Goal: Complete application form: Complete application form

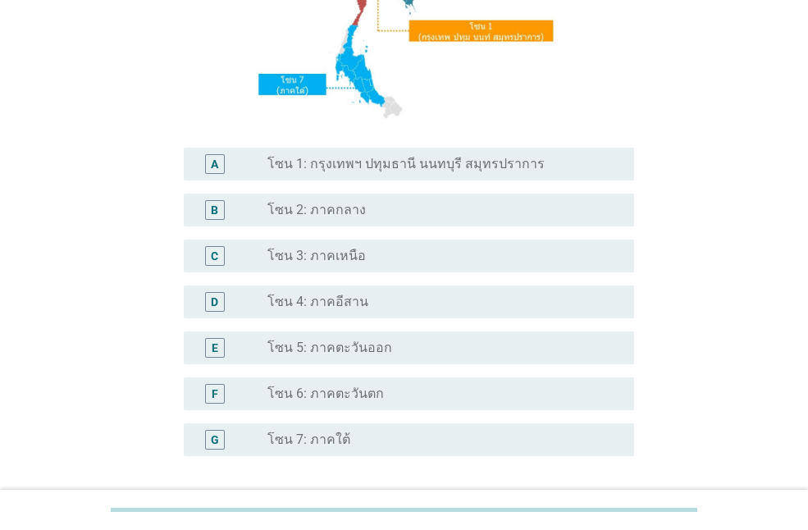
scroll to position [413, 0]
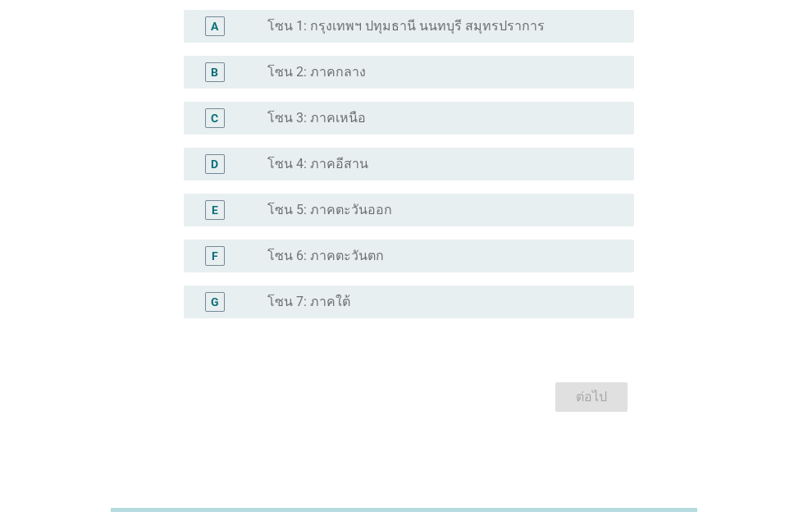
click at [339, 167] on label "โซน 4: ภาคอีสาน" at bounding box center [317, 164] width 101 height 16
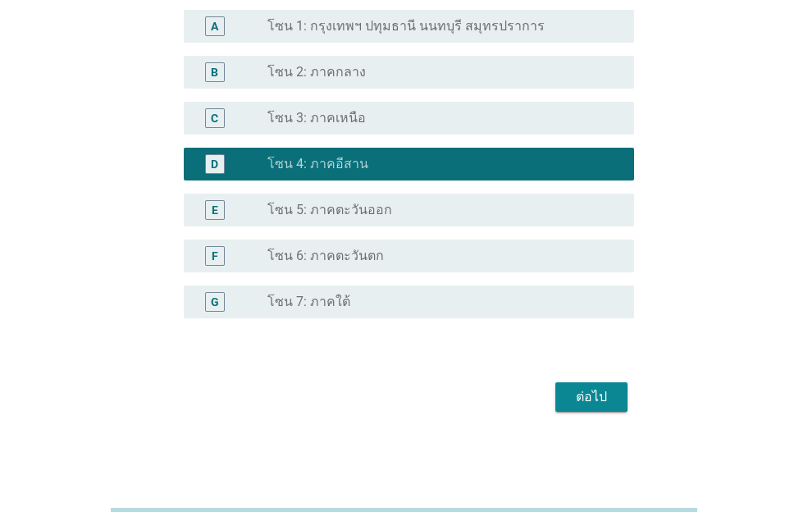
click at [592, 395] on div "ต่อไป" at bounding box center [592, 397] width 46 height 20
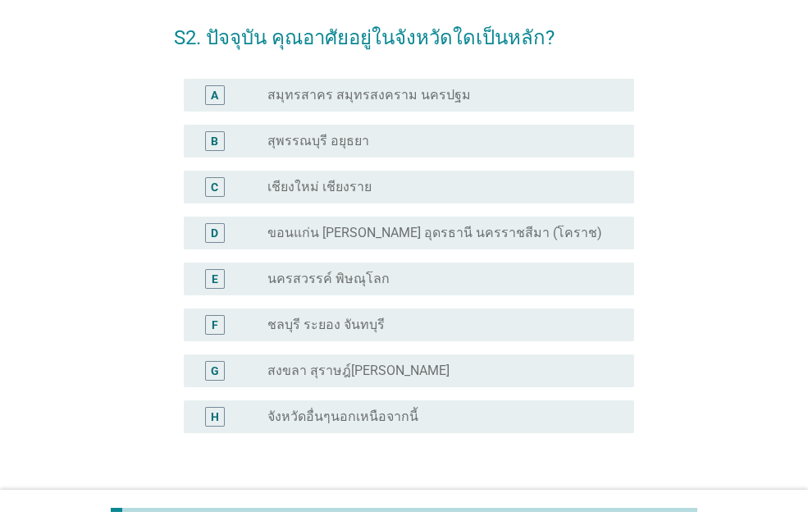
scroll to position [181, 0]
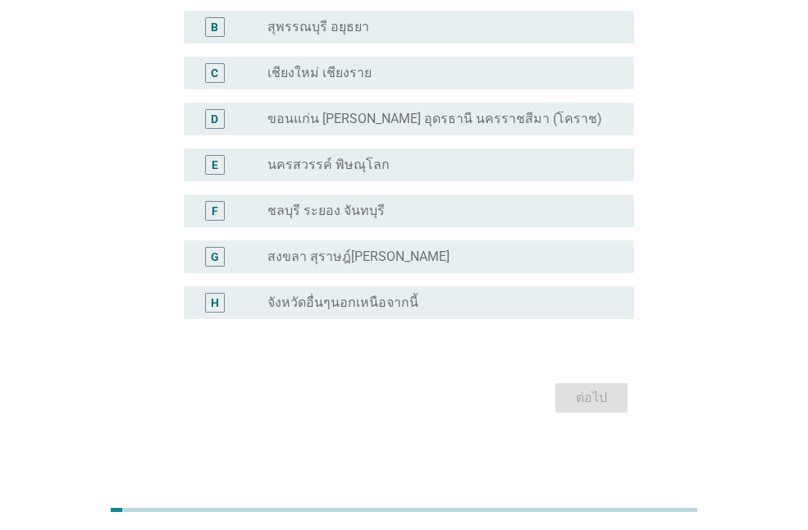
click at [482, 123] on label "ขอนแก่น [PERSON_NAME] อุดรธานี นครราชสีมา (โคราช)" at bounding box center [434, 119] width 335 height 16
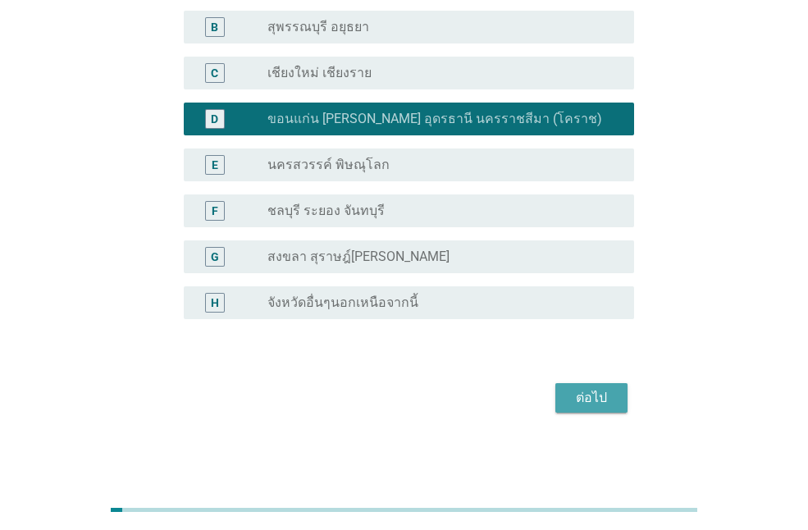
click at [607, 391] on div "ต่อไป" at bounding box center [592, 398] width 46 height 20
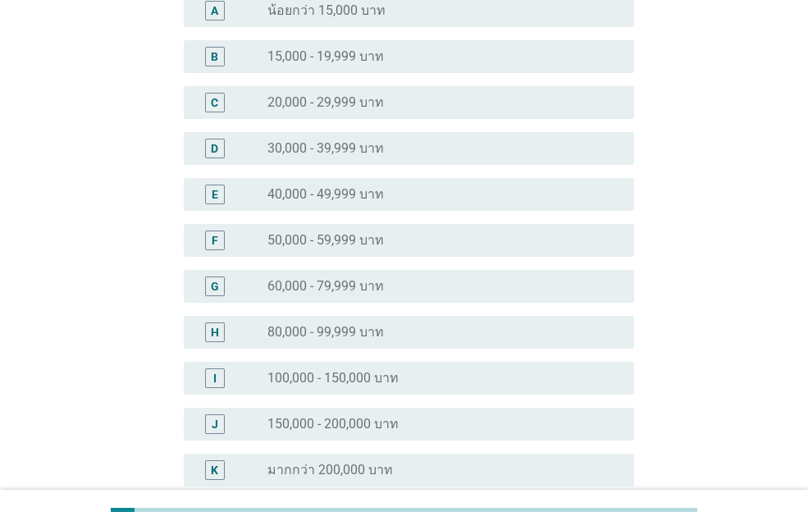
scroll to position [0, 0]
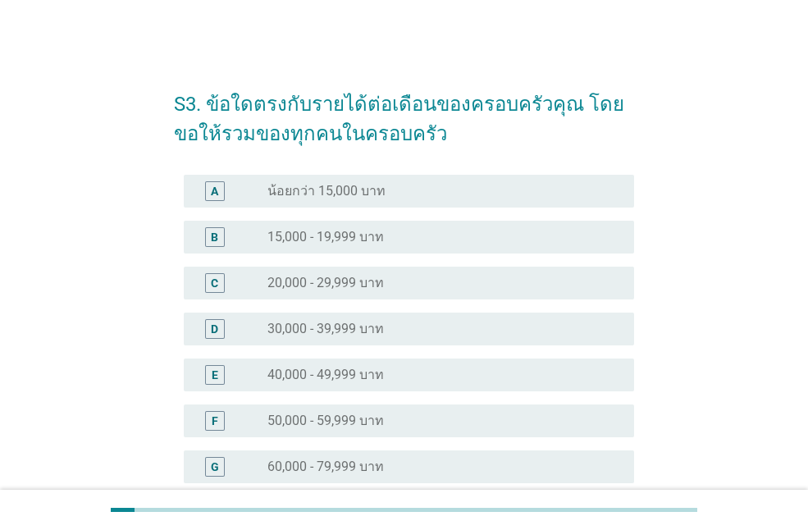
click at [350, 326] on label "30,000 - 39,999 บาท" at bounding box center [325, 329] width 117 height 16
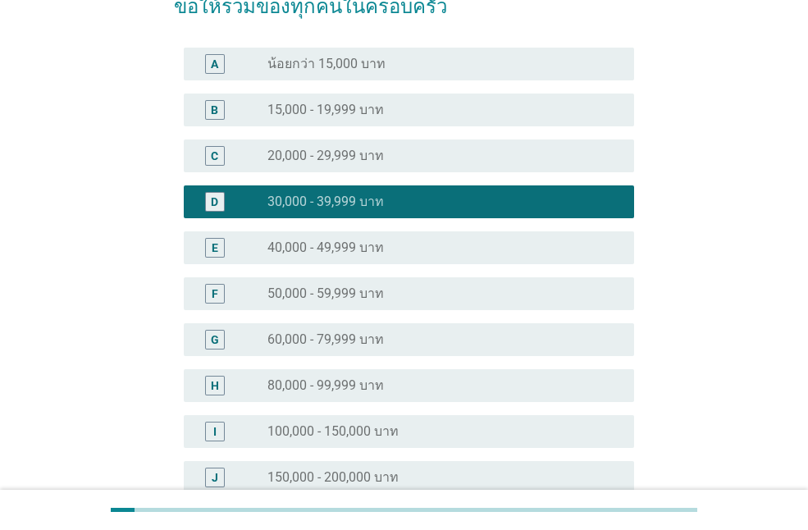
scroll to position [348, 0]
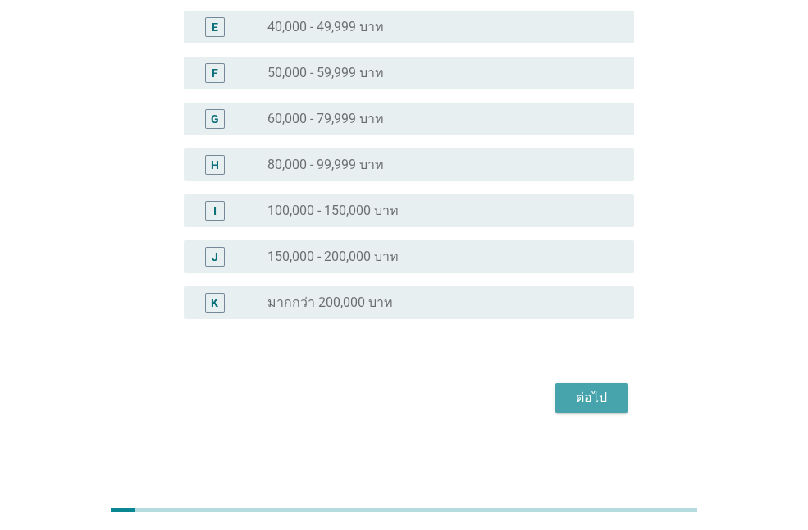
click at [587, 397] on div "ต่อไป" at bounding box center [592, 398] width 46 height 20
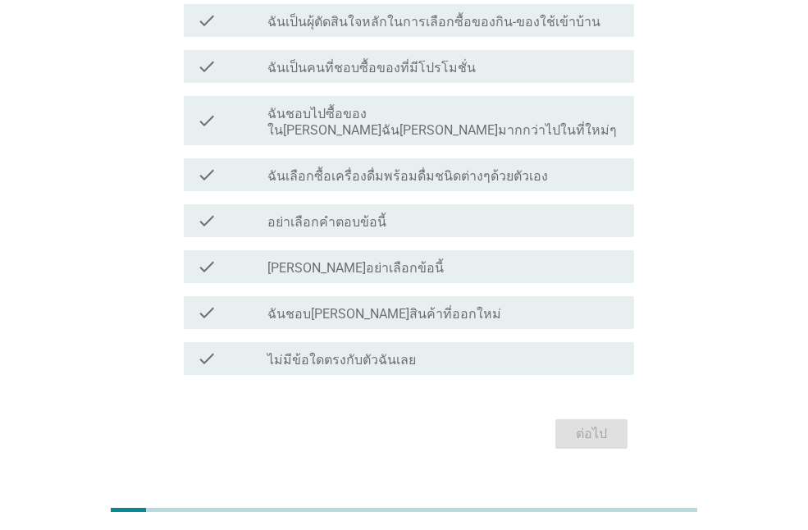
scroll to position [50, 0]
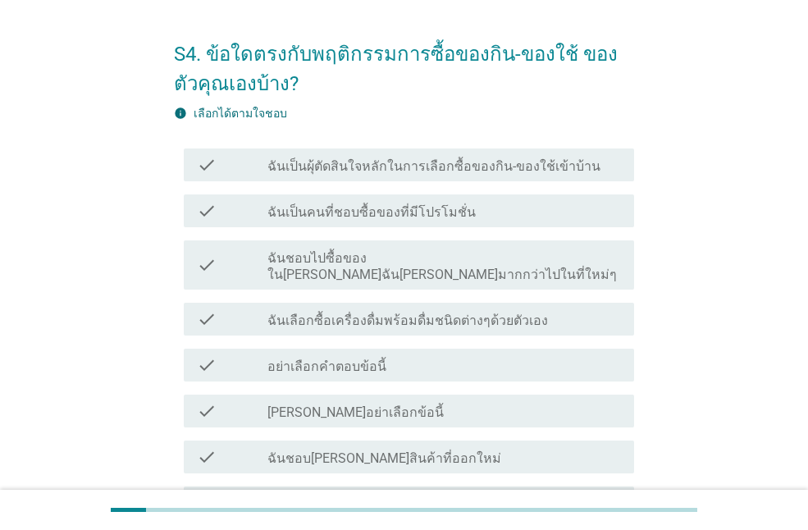
click at [210, 173] on icon "check" at bounding box center [207, 165] width 20 height 20
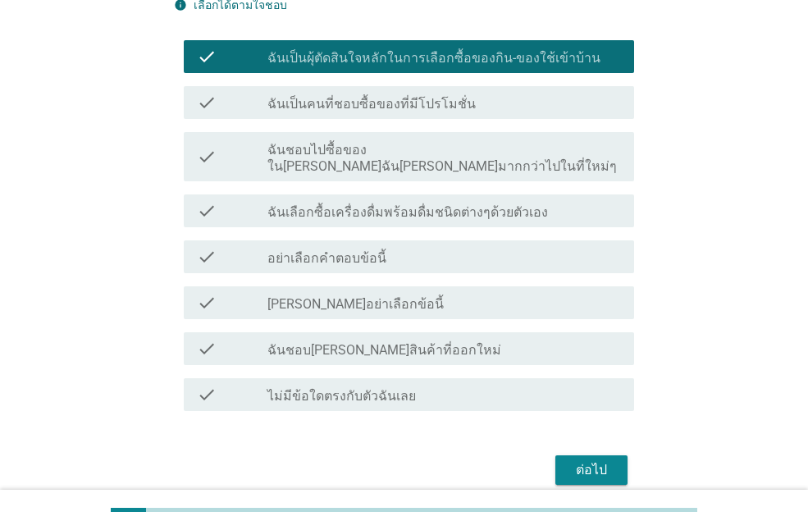
scroll to position [214, 0]
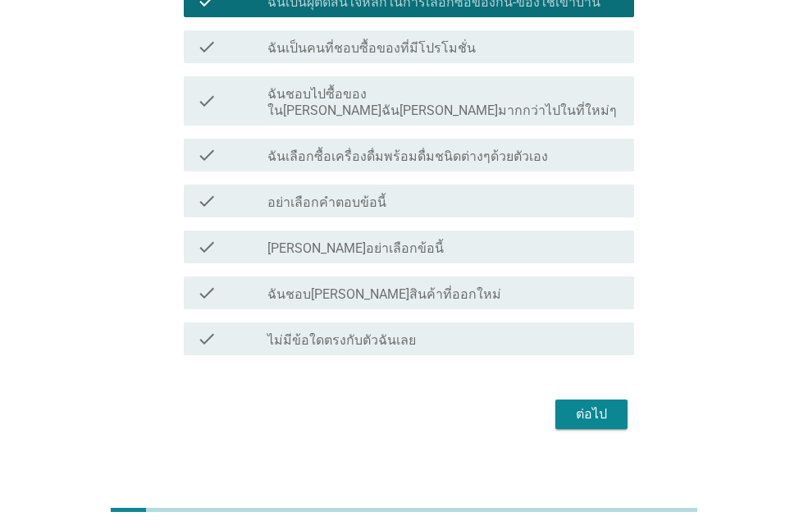
click at [564, 400] on button "ต่อไป" at bounding box center [591, 415] width 72 height 30
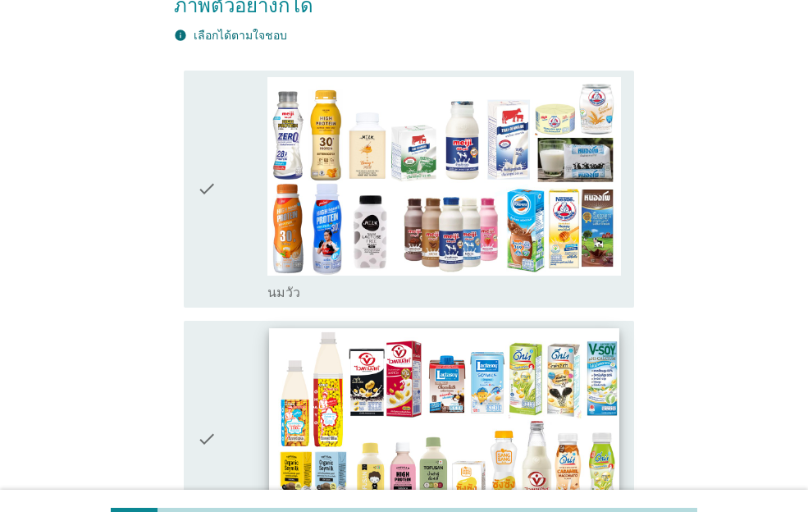
scroll to position [328, 0]
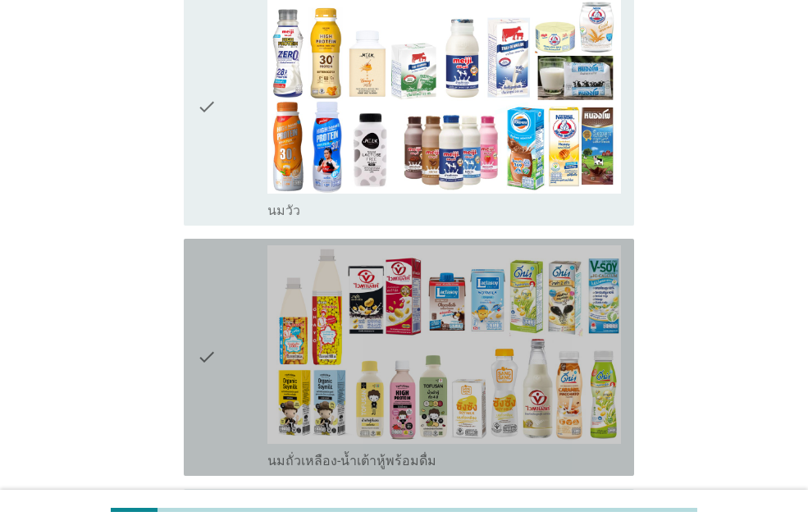
click at [220, 330] on div "check" at bounding box center [232, 357] width 71 height 224
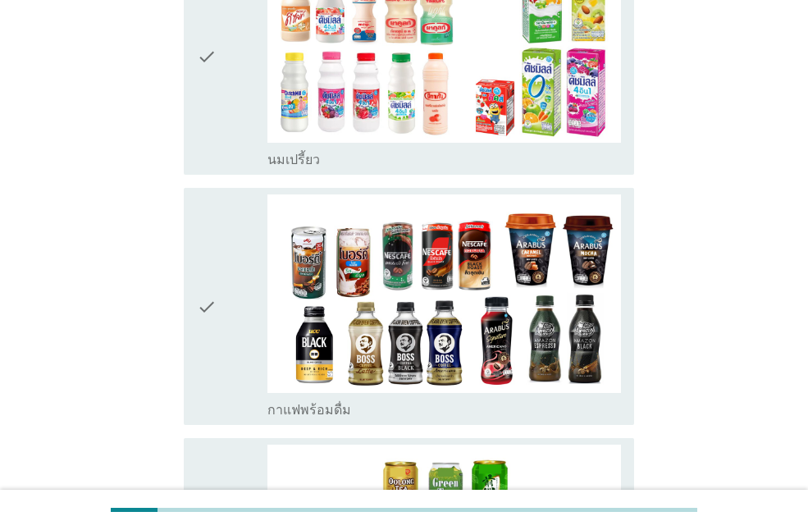
scroll to position [1149, 0]
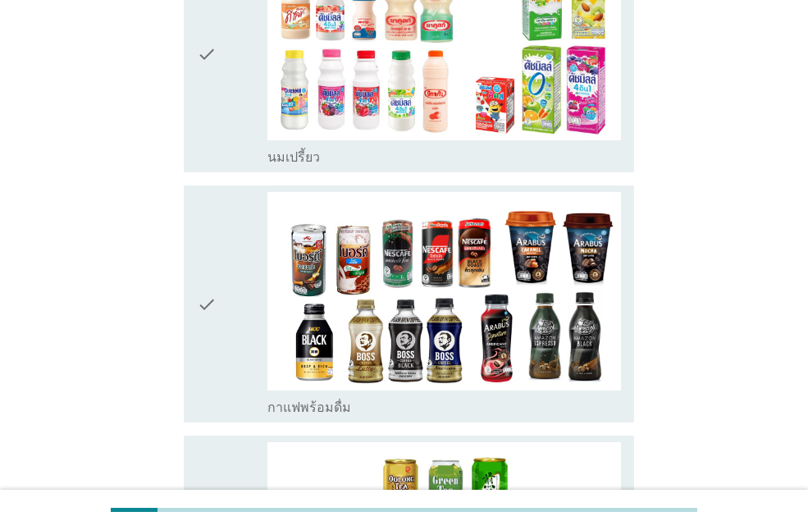
click at [235, 273] on div "check" at bounding box center [232, 304] width 71 height 224
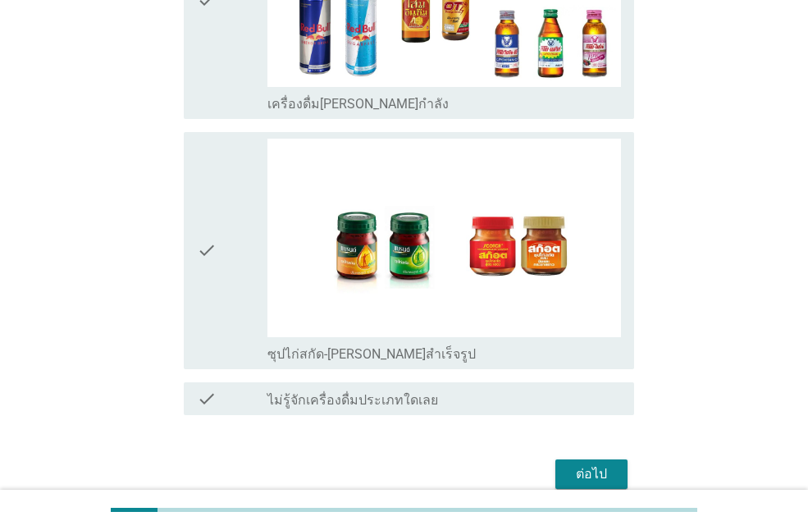
scroll to position [3486, 0]
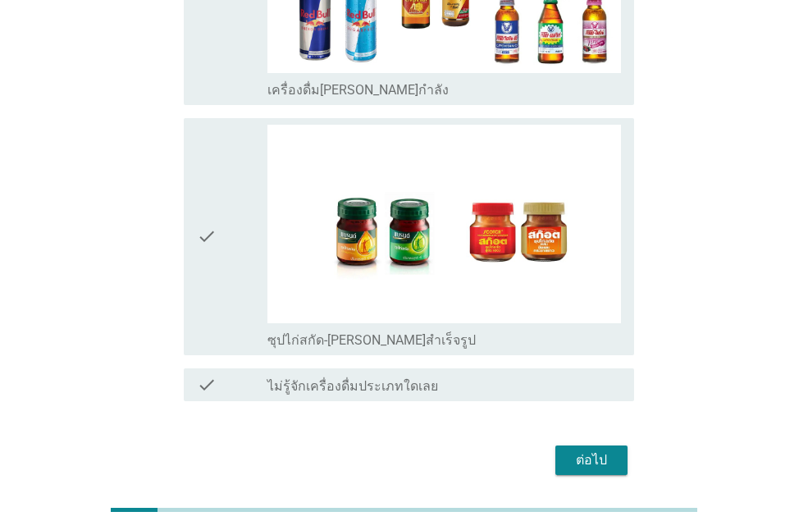
click at [582, 450] on div "ต่อไป" at bounding box center [592, 460] width 46 height 20
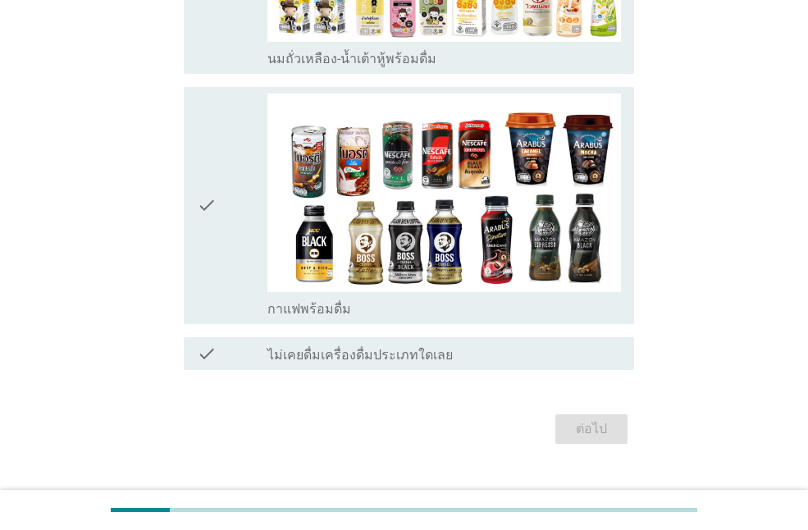
scroll to position [363, 0]
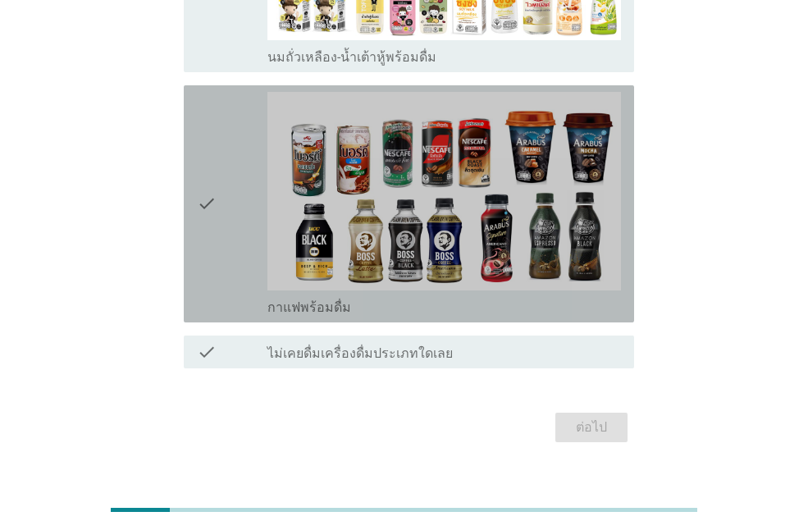
click at [245, 179] on div "check" at bounding box center [232, 204] width 71 height 224
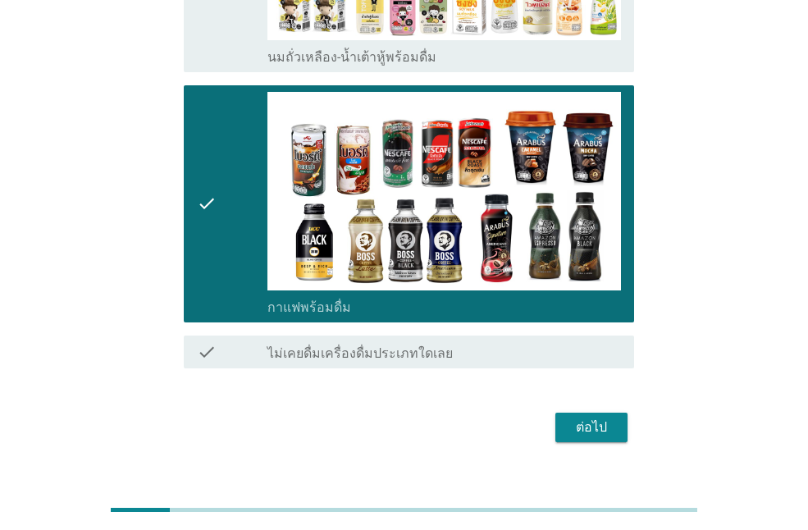
click at [592, 418] on div "ต่อไป" at bounding box center [592, 428] width 46 height 20
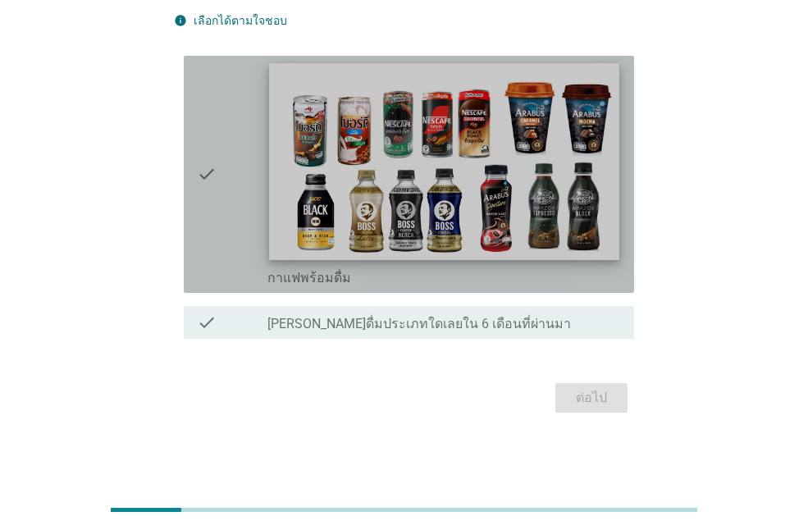
click at [354, 208] on img at bounding box center [444, 161] width 350 height 197
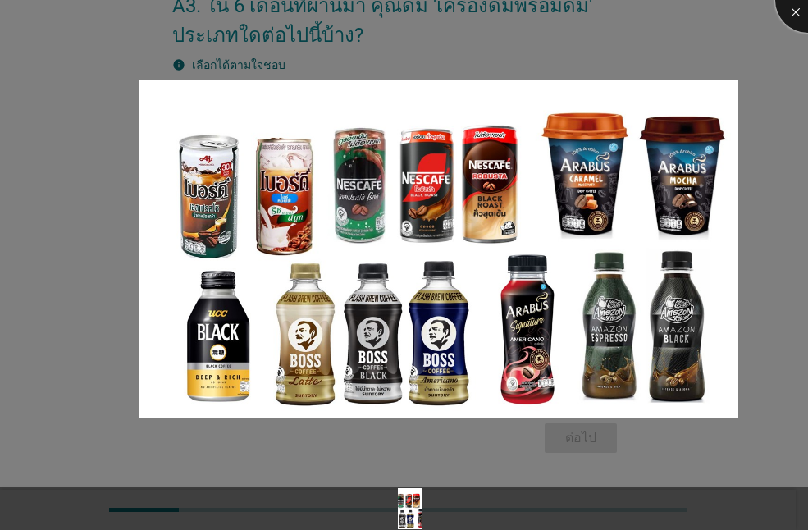
click at [801, 11] on div at bounding box center [808, 0] width 66 height 66
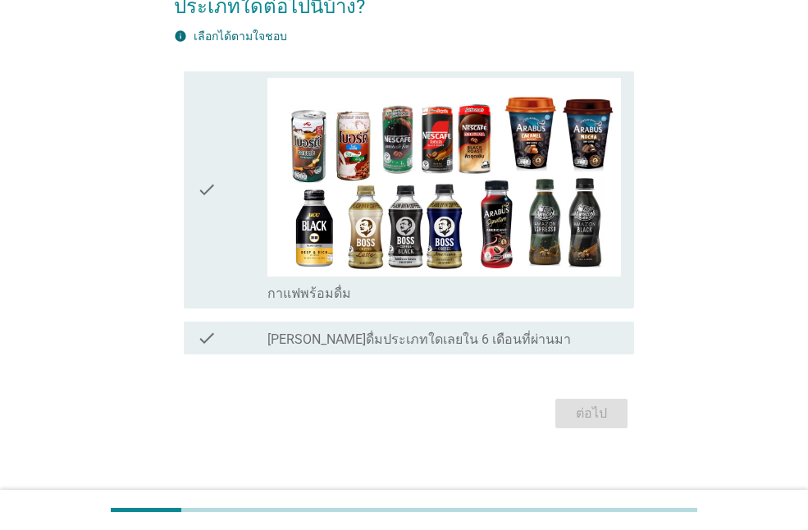
scroll to position [143, 0]
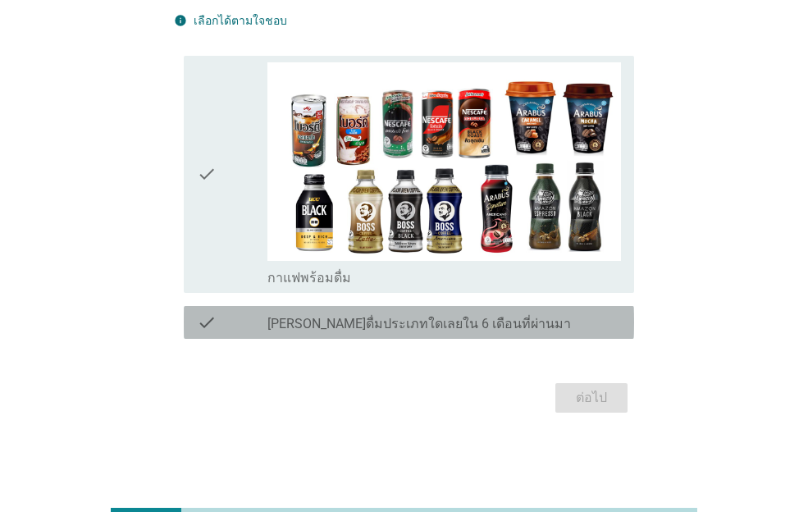
click at [477, 317] on label "[PERSON_NAME]ดื่มประเภทใดเลยใน 6 เดือนที่ผ่านมา" at bounding box center [419, 324] width 304 height 16
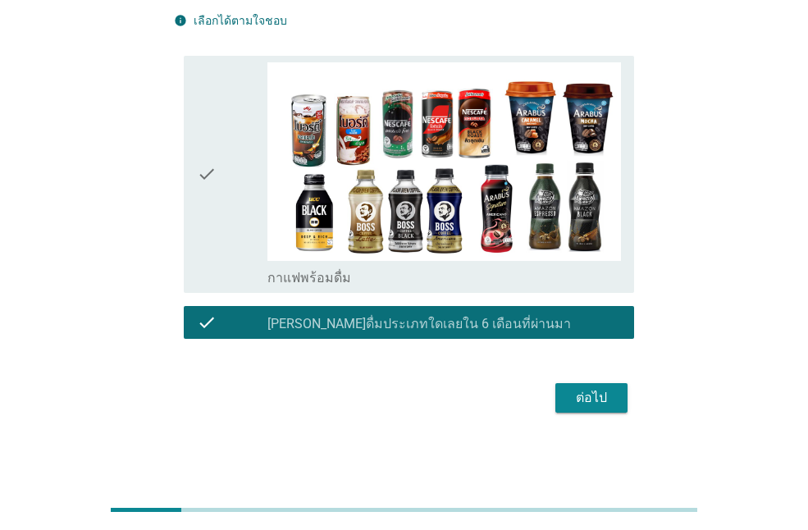
click at [578, 402] on div "ต่อไป" at bounding box center [592, 398] width 46 height 20
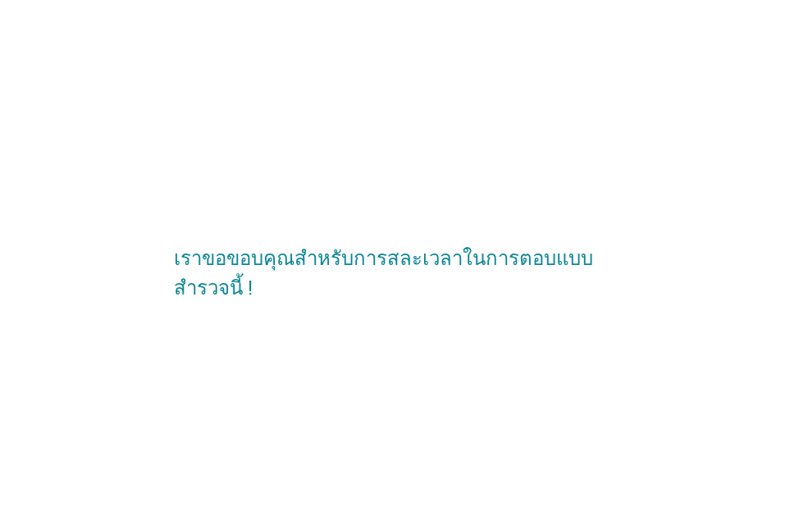
scroll to position [0, 0]
